Goal: Task Accomplishment & Management: Manage account settings

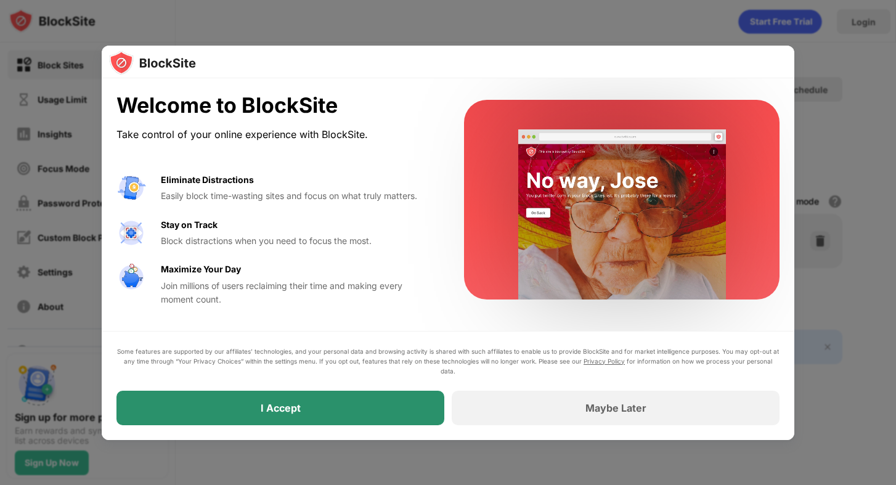
click at [281, 418] on div "I Accept" at bounding box center [281, 408] width 328 height 35
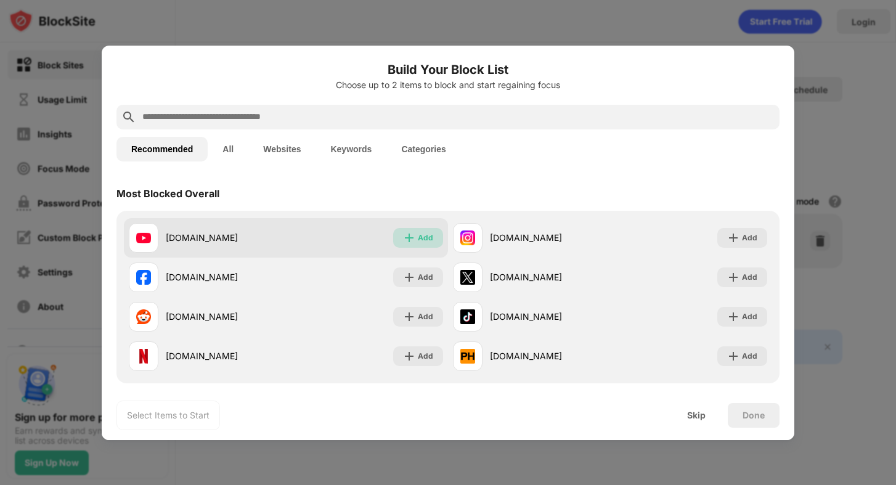
click at [412, 237] on img at bounding box center [409, 238] width 12 height 12
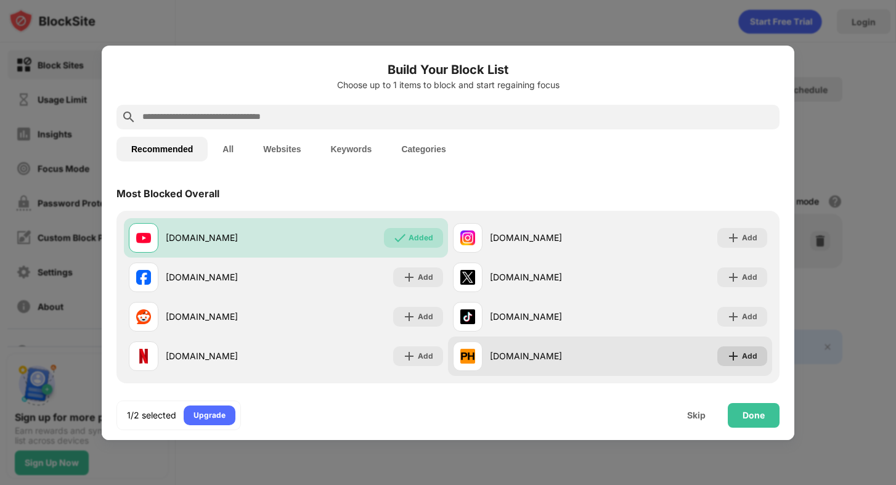
click at [740, 361] on img at bounding box center [733, 356] width 12 height 12
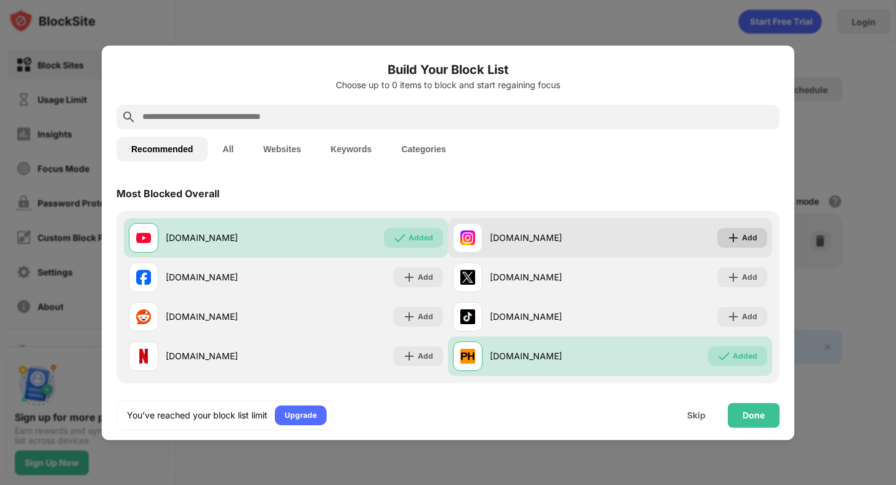
click at [736, 240] on img at bounding box center [733, 238] width 12 height 12
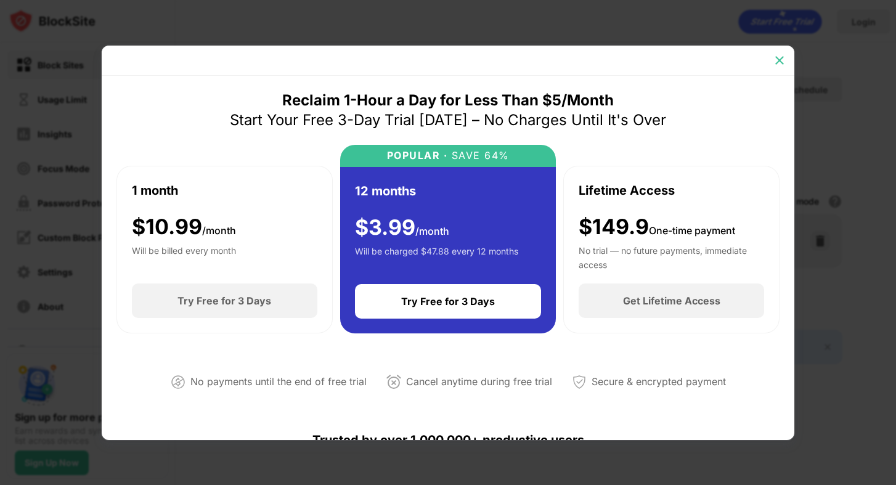
click at [776, 62] on img at bounding box center [780, 60] width 12 height 12
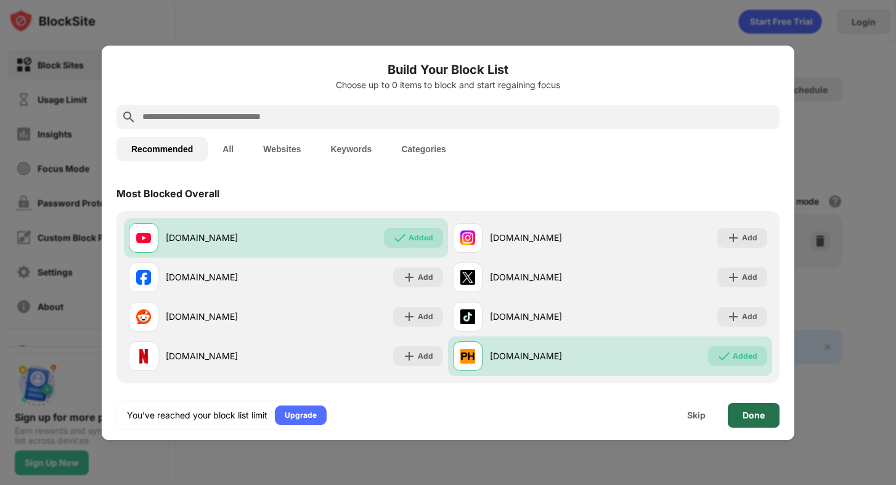
click at [761, 413] on div "Done" at bounding box center [754, 416] width 22 height 10
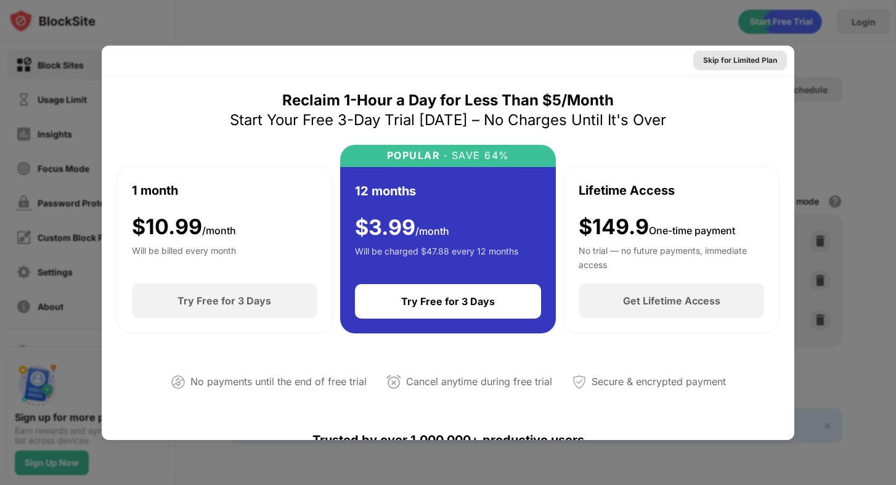
click at [729, 55] on div "Skip for Limited Plan" at bounding box center [740, 60] width 74 height 12
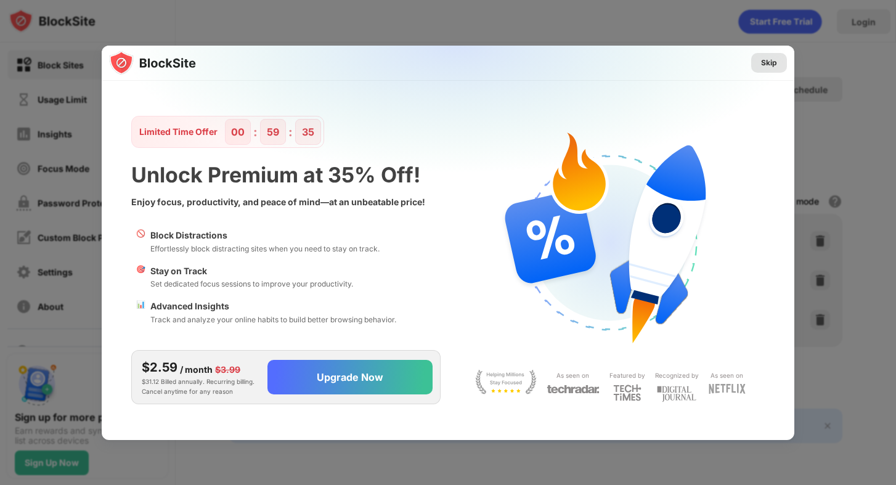
click at [768, 63] on div "Skip" at bounding box center [769, 63] width 16 height 12
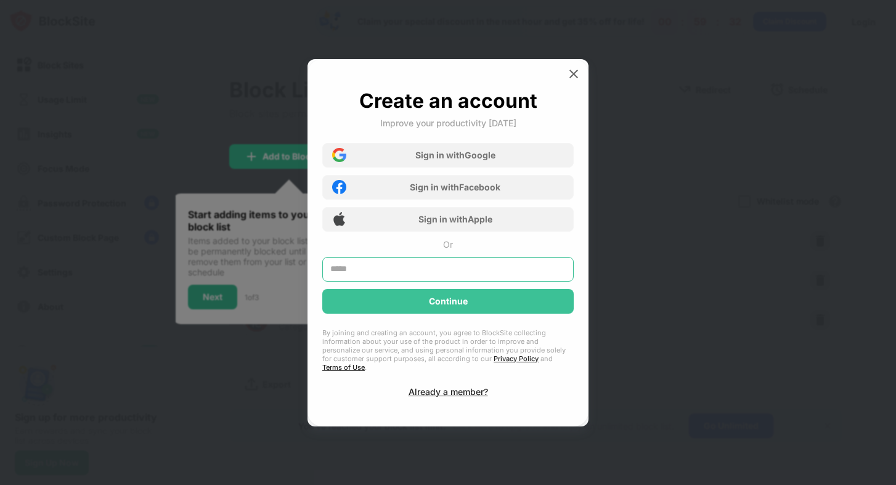
click at [415, 271] on input "text" at bounding box center [448, 269] width 252 height 25
type input "**********"
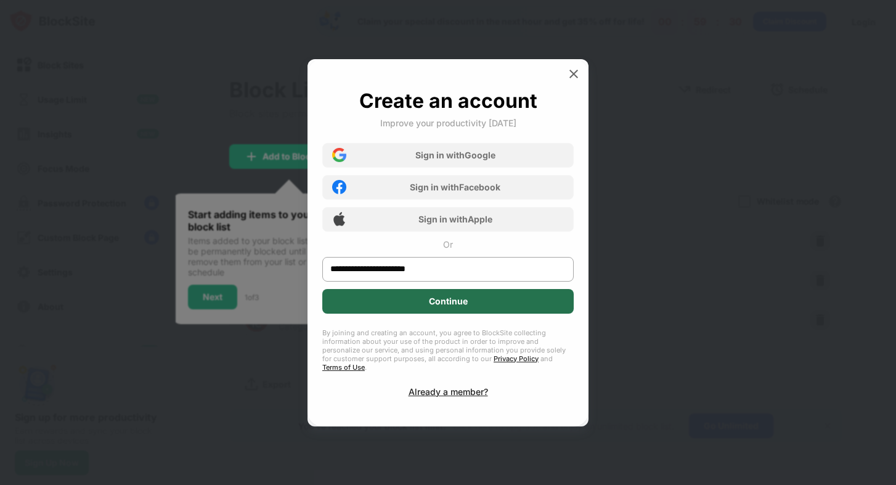
click at [420, 312] on div "Continue" at bounding box center [448, 301] width 252 height 25
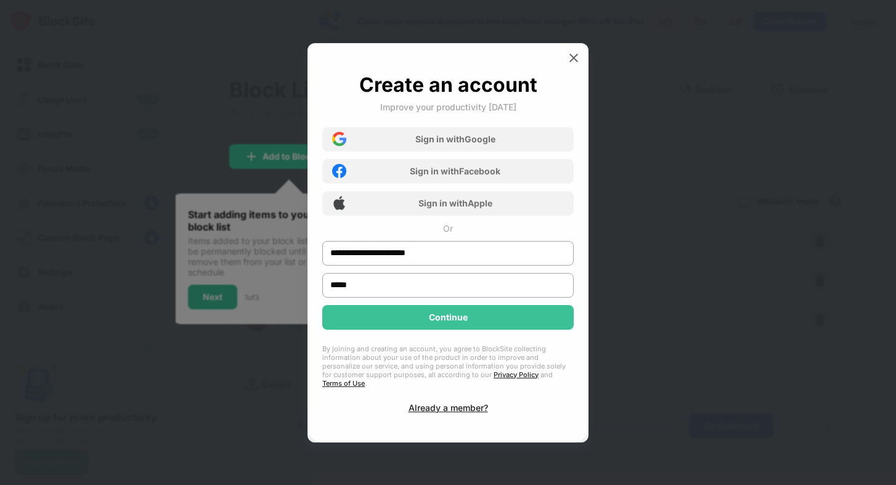
type input "*****"
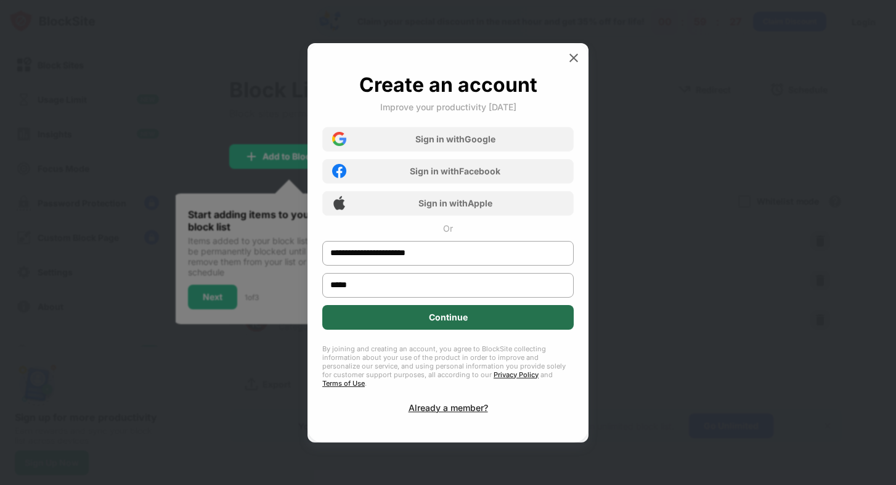
click at [414, 324] on div "Continue" at bounding box center [448, 317] width 252 height 25
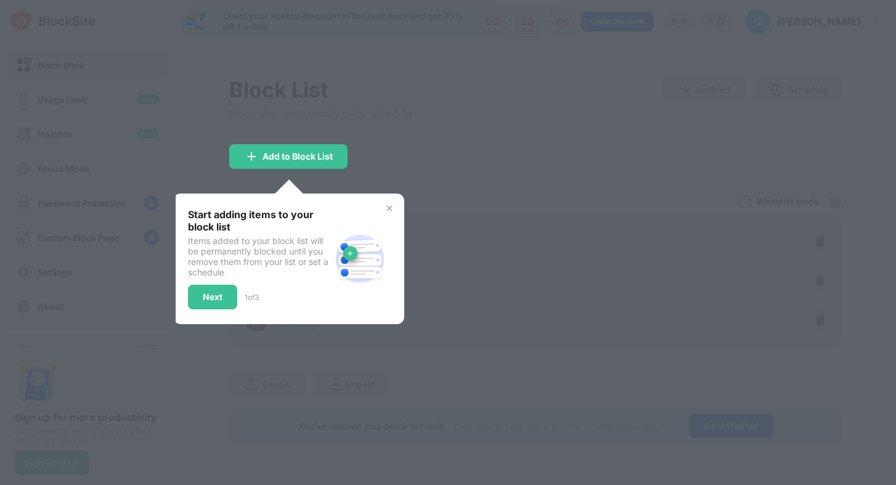
click at [449, 166] on div at bounding box center [448, 242] width 896 height 485
click at [390, 205] on img at bounding box center [390, 208] width 10 height 10
